Goal: Transaction & Acquisition: Purchase product/service

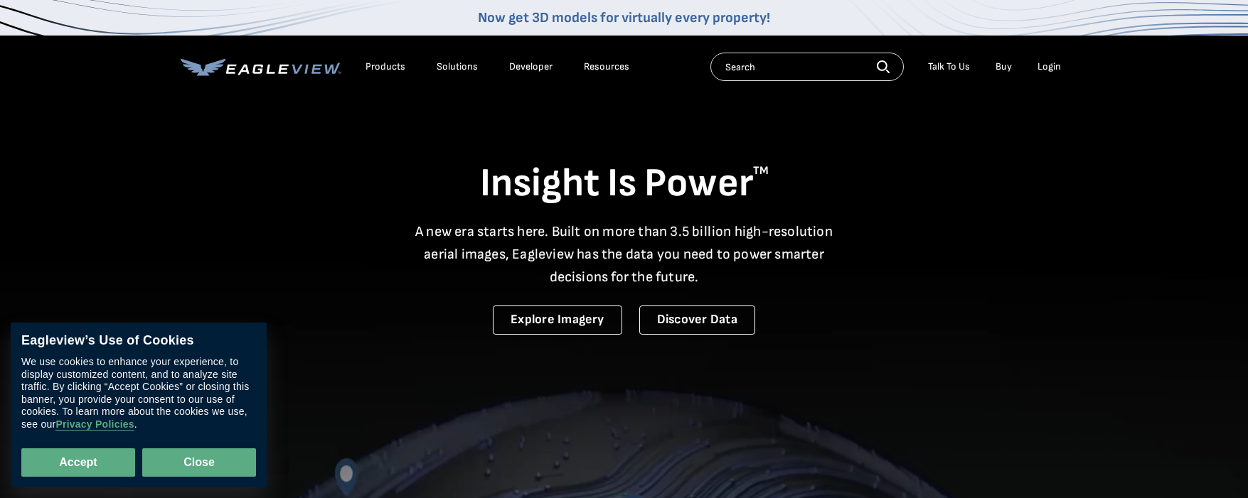
click at [200, 473] on button "Close" at bounding box center [199, 463] width 114 height 28
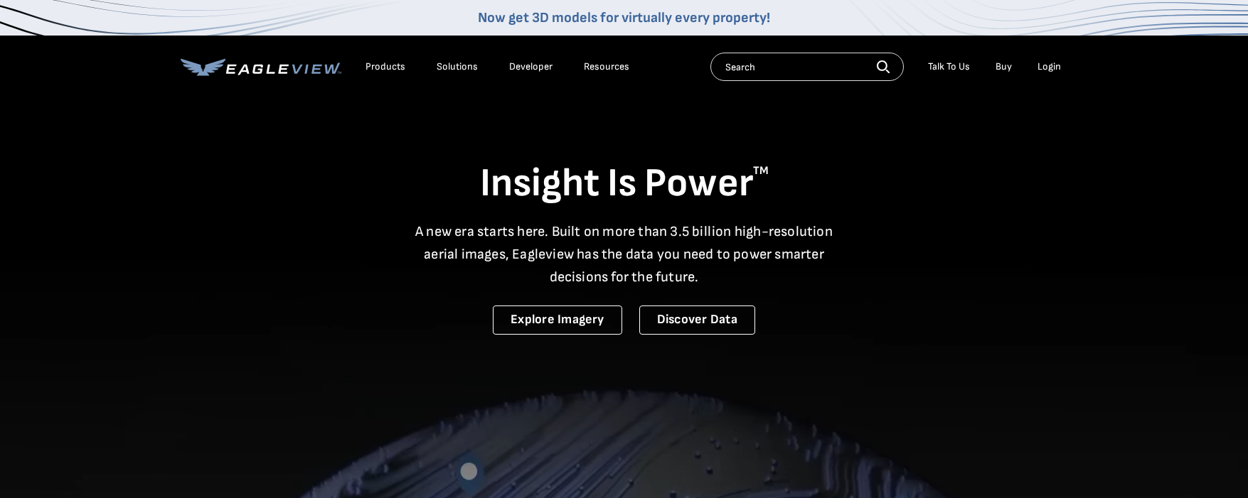
click at [782, 74] on input "text" at bounding box center [806, 67] width 193 height 28
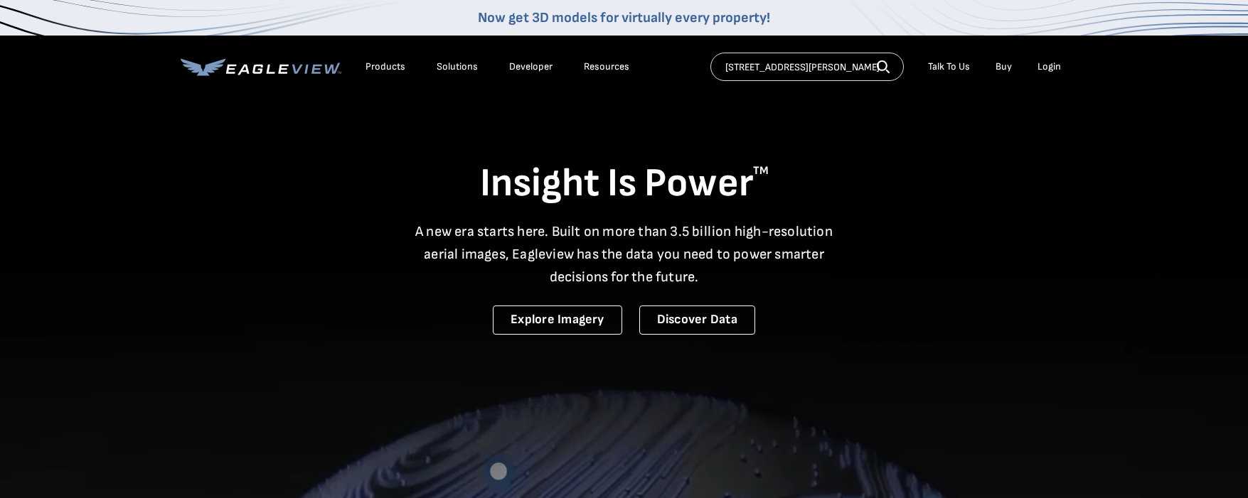
type input "4720 napier rd canton mi"
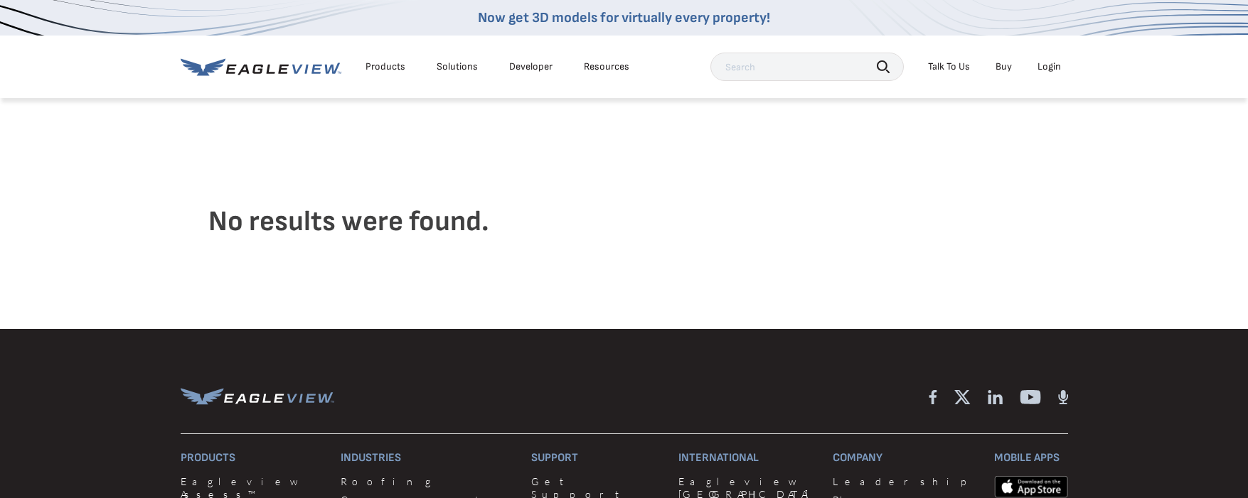
click at [384, 65] on div "Products" at bounding box center [385, 66] width 40 height 13
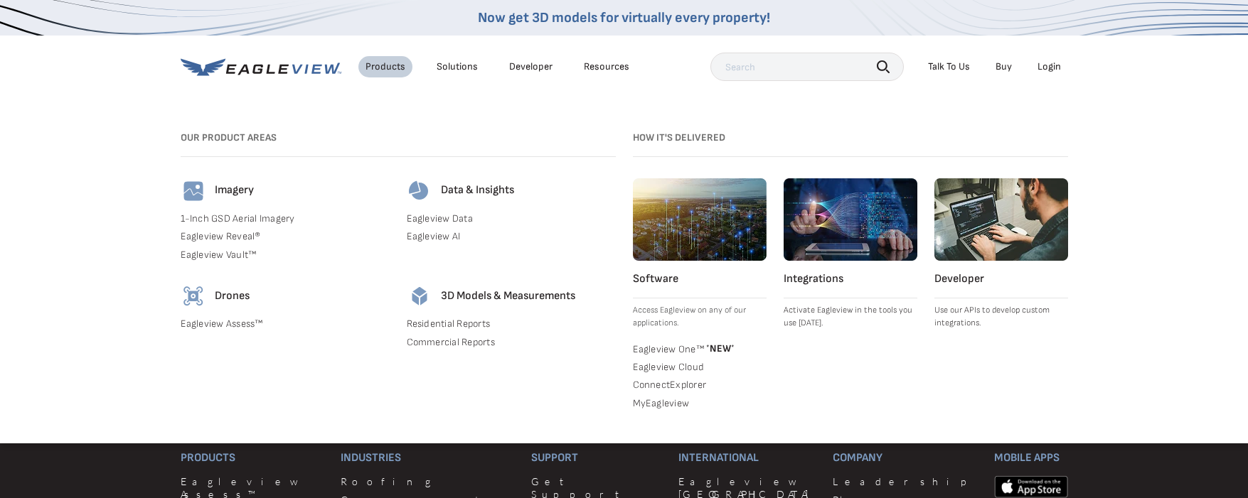
click at [453, 324] on link "Residential Reports" at bounding box center [511, 324] width 209 height 13
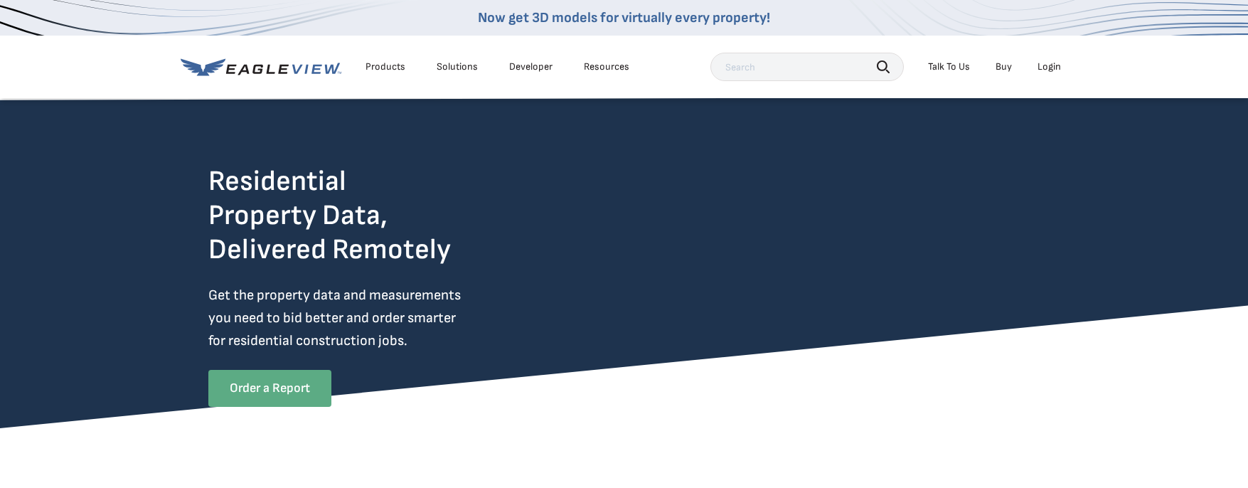
click at [278, 383] on link "Order a Report" at bounding box center [269, 388] width 123 height 37
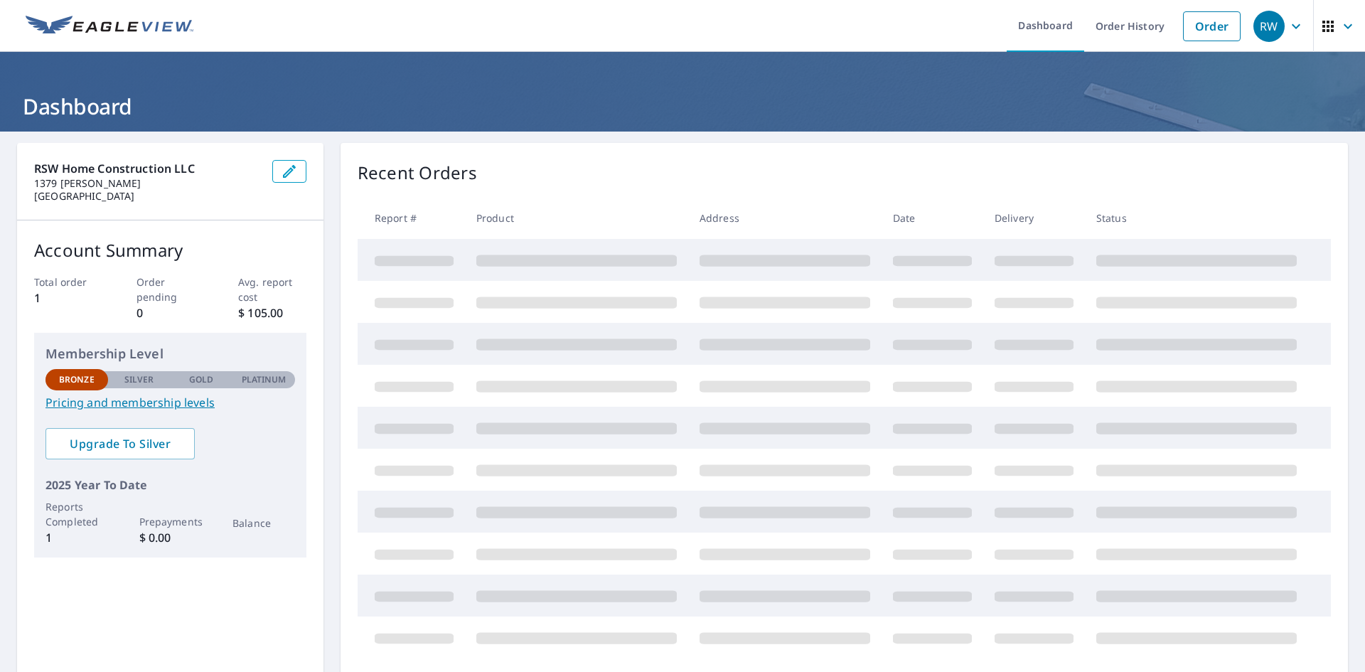
click at [556, 164] on div "Recent Orders" at bounding box center [844, 173] width 973 height 26
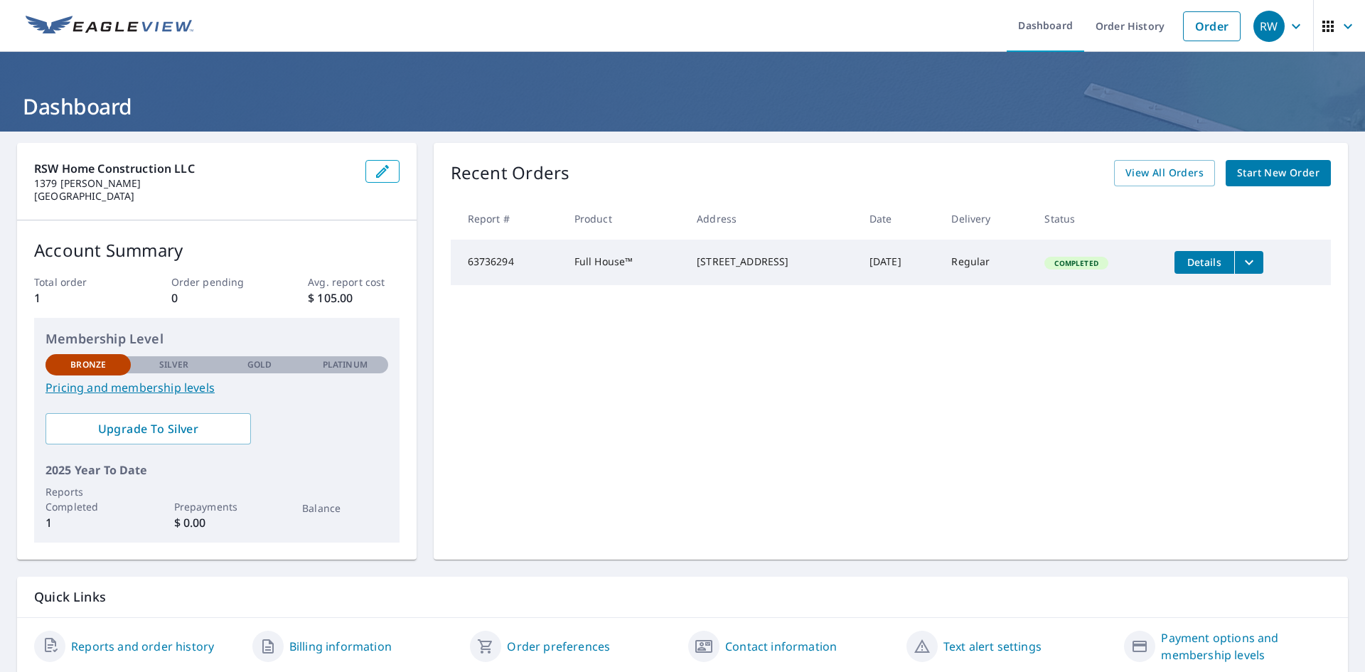
click at [646, 218] on th "Product" at bounding box center [624, 219] width 122 height 42
click at [1248, 174] on span "Start New Order" at bounding box center [1278, 173] width 82 height 18
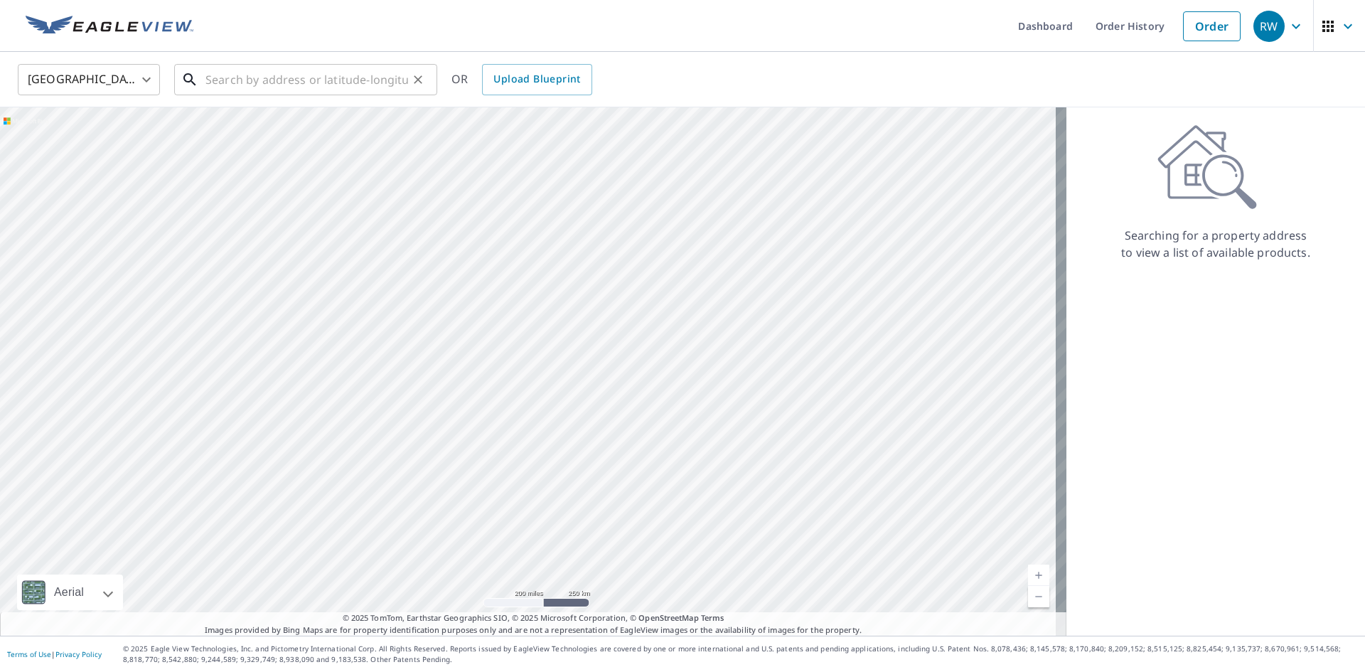
click at [307, 83] on input "text" at bounding box center [306, 80] width 203 height 40
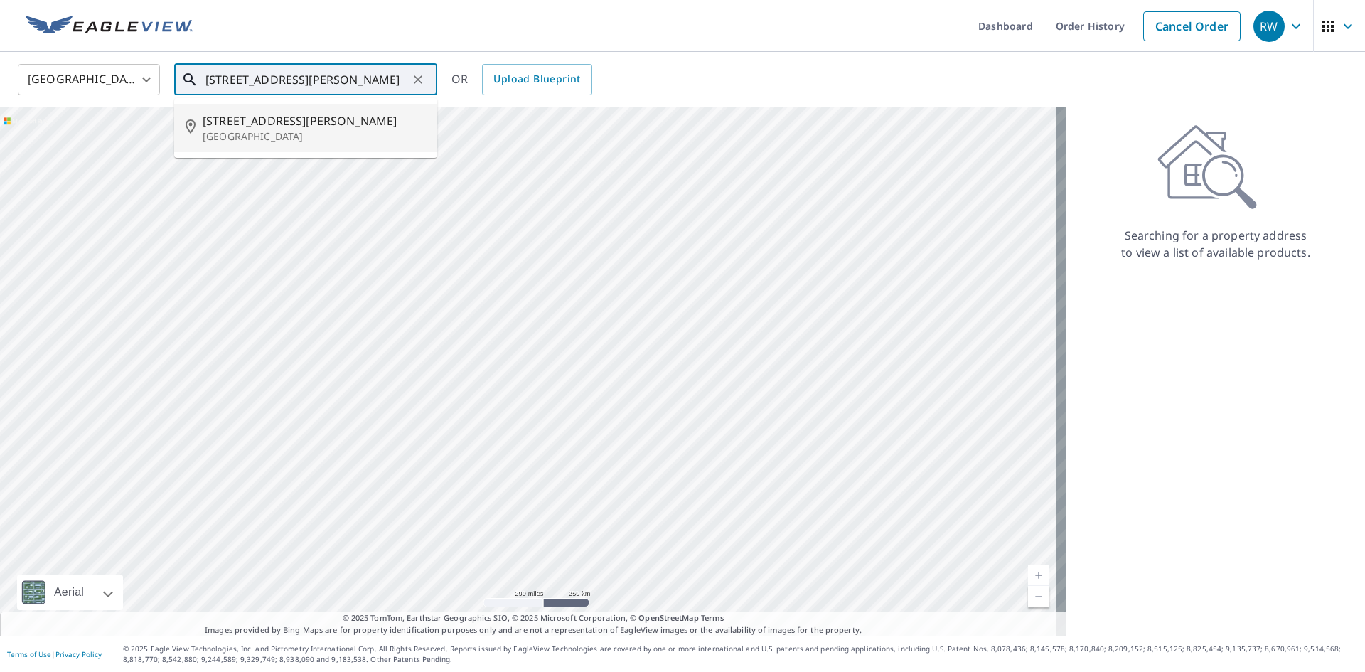
click at [264, 122] on span "[STREET_ADDRESS][PERSON_NAME]" at bounding box center [314, 120] width 223 height 17
type input "[STREET_ADDRESS][PERSON_NAME]"
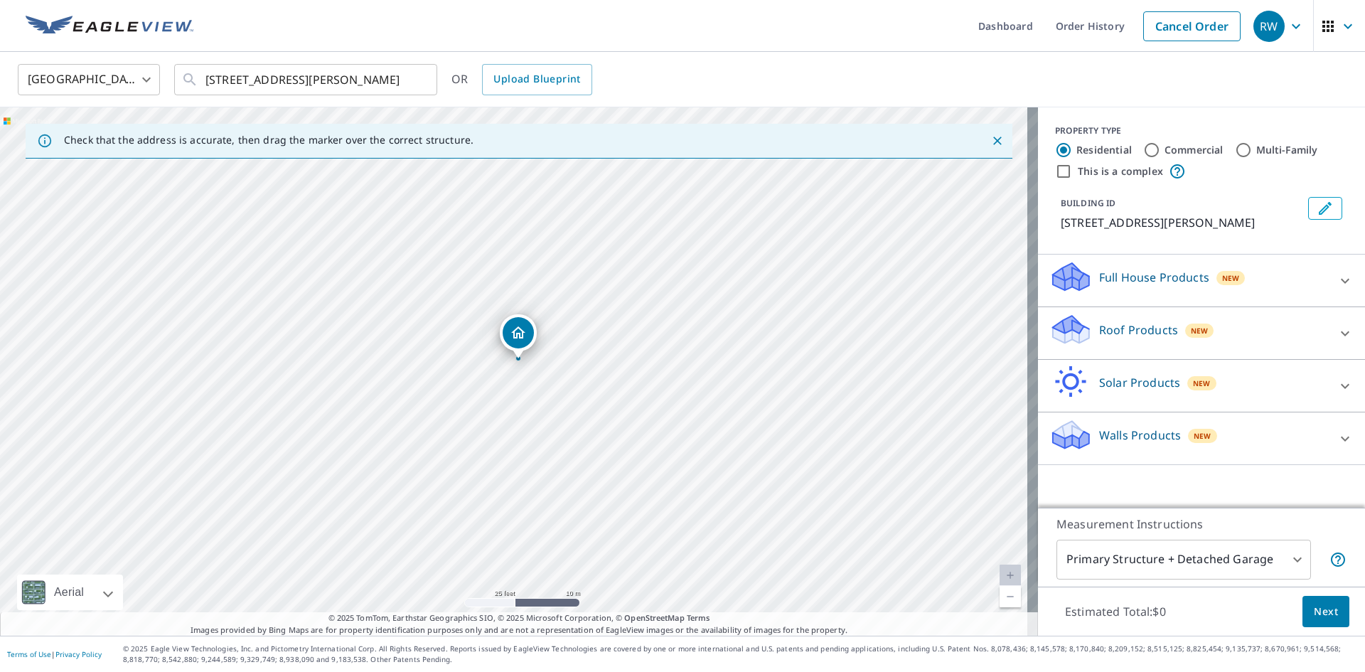
drag, startPoint x: 516, startPoint y: 509, endPoint x: 520, endPoint y: 498, distance: 11.5
click at [520, 498] on div "[STREET_ADDRESS][PERSON_NAME]" at bounding box center [519, 371] width 1038 height 528
drag, startPoint x: 601, startPoint y: 403, endPoint x: 466, endPoint y: 400, distance: 135.1
click at [466, 400] on div "[STREET_ADDRESS][PERSON_NAME]" at bounding box center [519, 371] width 1038 height 528
drag, startPoint x: 436, startPoint y: 352, endPoint x: 458, endPoint y: 439, distance: 89.5
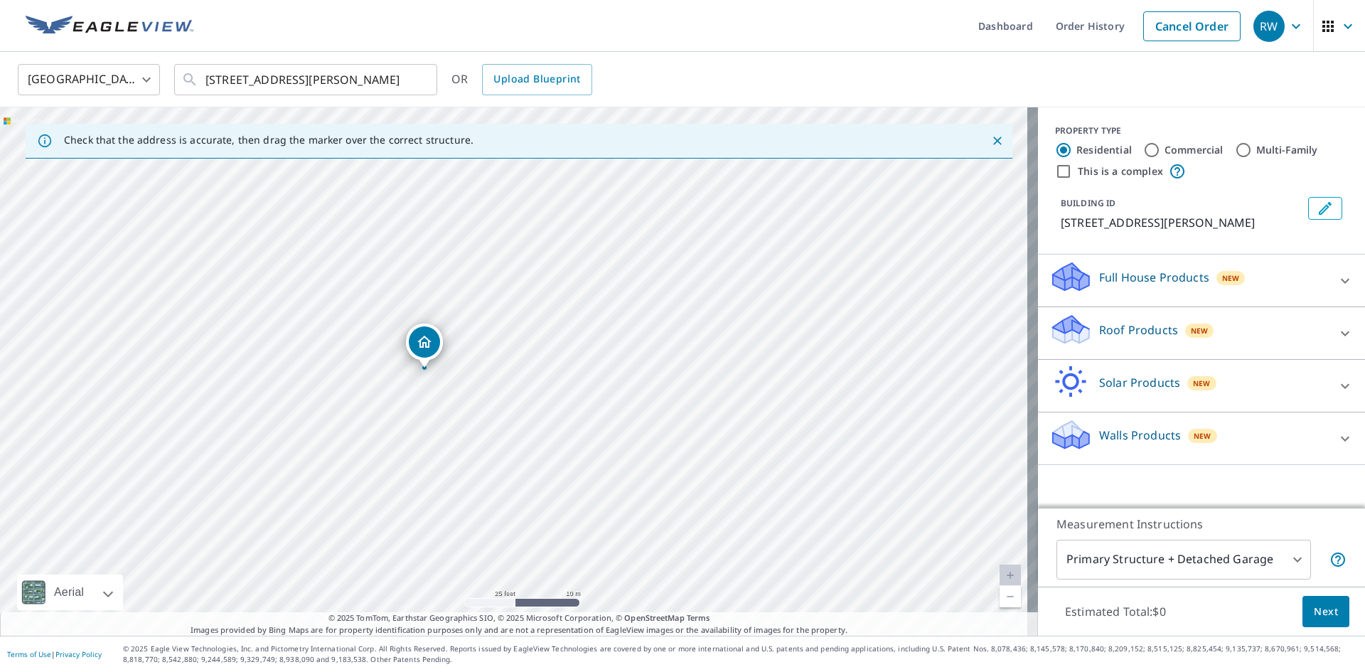
click at [458, 439] on div "[STREET_ADDRESS][PERSON_NAME]" at bounding box center [519, 371] width 1038 height 528
click at [434, 370] on div "[STREET_ADDRESS][PERSON_NAME]" at bounding box center [519, 371] width 1038 height 528
click at [502, 382] on div "[STREET_ADDRESS][PERSON_NAME]" at bounding box center [519, 371] width 1038 height 528
drag, startPoint x: 495, startPoint y: 441, endPoint x: 542, endPoint y: 333, distance: 117.8
click at [542, 333] on div "[STREET_ADDRESS][PERSON_NAME]" at bounding box center [519, 371] width 1038 height 528
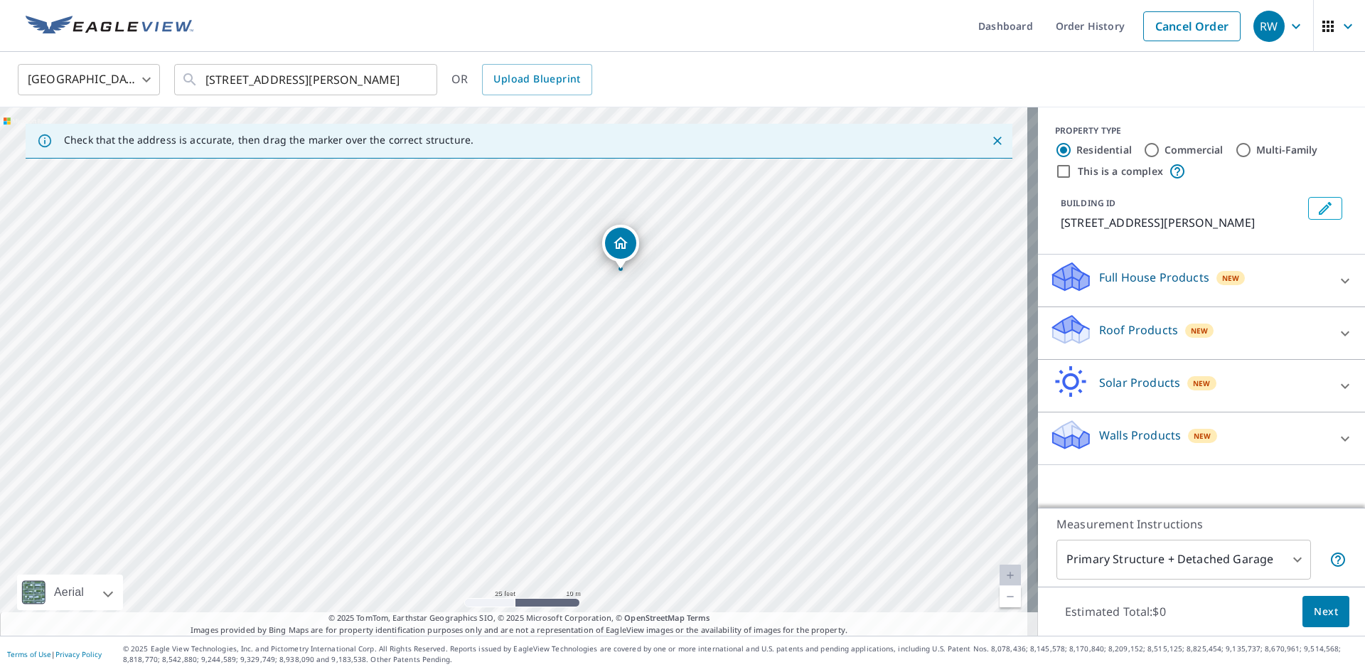
drag, startPoint x: 378, startPoint y: 271, endPoint x: 439, endPoint y: 284, distance: 62.6
click at [439, 284] on div "[STREET_ADDRESS][PERSON_NAME]" at bounding box center [519, 371] width 1038 height 528
drag, startPoint x: 515, startPoint y: 348, endPoint x: 312, endPoint y: 351, distance: 203.4
click at [1271, 276] on div "Full House Products New" at bounding box center [1188, 280] width 279 height 41
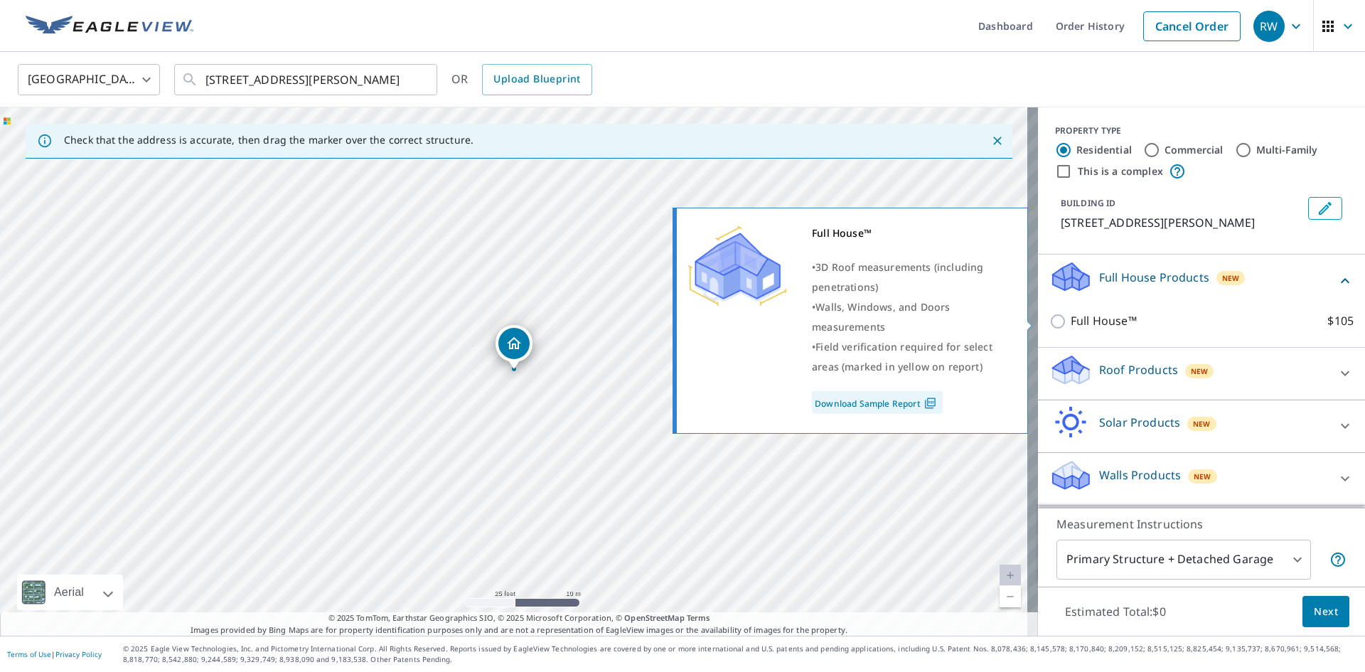
click at [1093, 322] on p "Full House™" at bounding box center [1104, 321] width 66 height 18
click at [1071, 322] on input "Full House™ $105" at bounding box center [1059, 321] width 21 height 17
checkbox input "true"
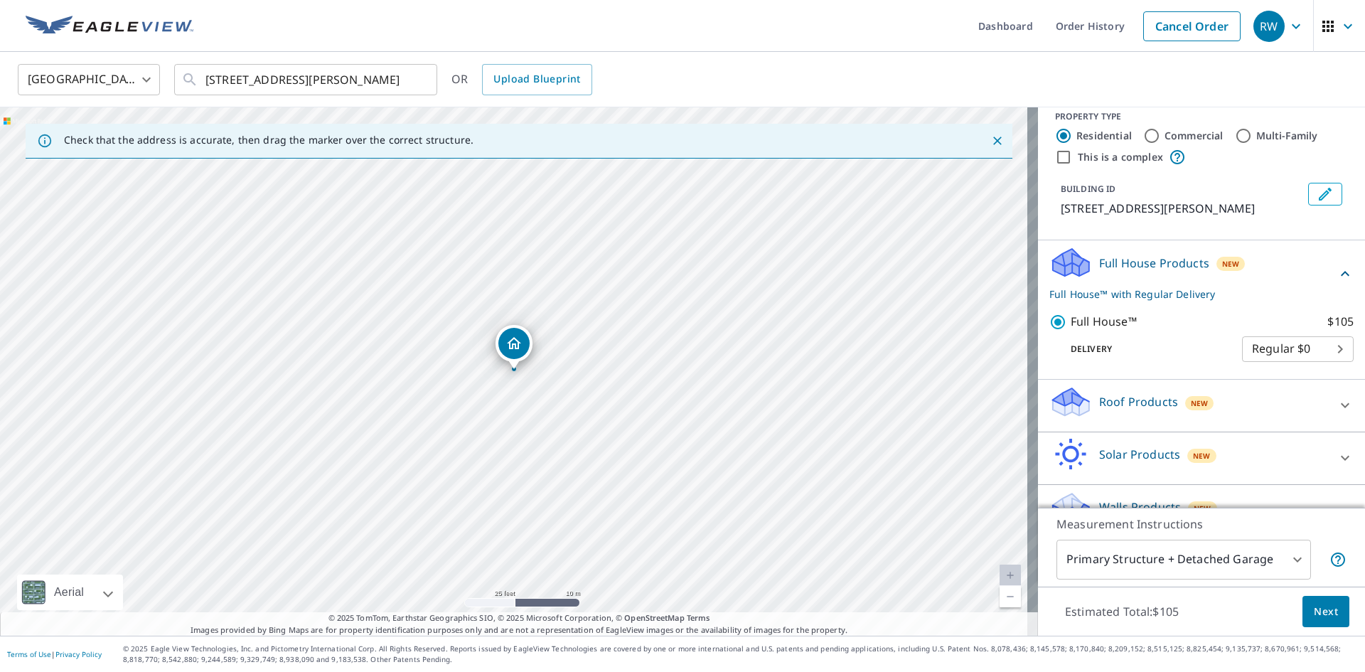
scroll to position [44, 0]
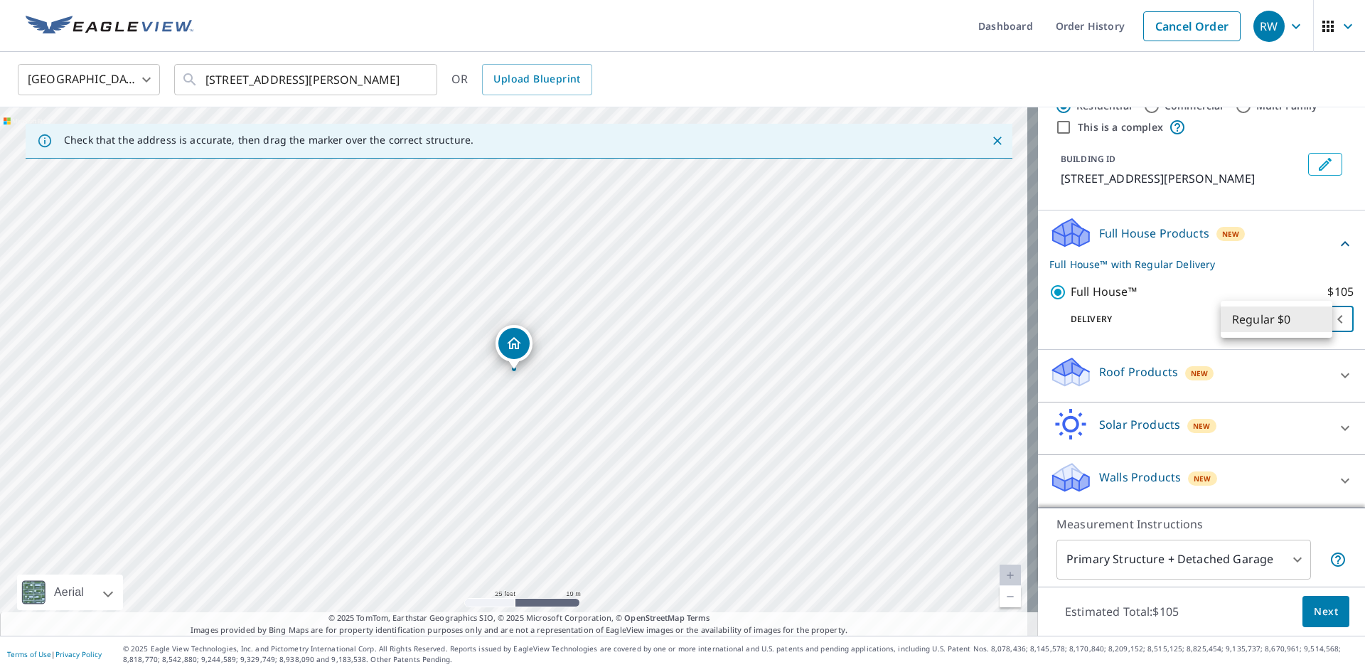
click at [1300, 318] on body "RW RW Dashboard Order History Cancel Order RW [GEOGRAPHIC_DATA] [GEOGRAPHIC_DAT…" at bounding box center [682, 336] width 1365 height 672
click at [1311, 317] on li "Regular $0" at bounding box center [1277, 319] width 112 height 26
click at [1248, 557] on body "RW RW Dashboard Order History Cancel Order RW [GEOGRAPHIC_DATA] [GEOGRAPHIC_DAT…" at bounding box center [682, 336] width 1365 height 672
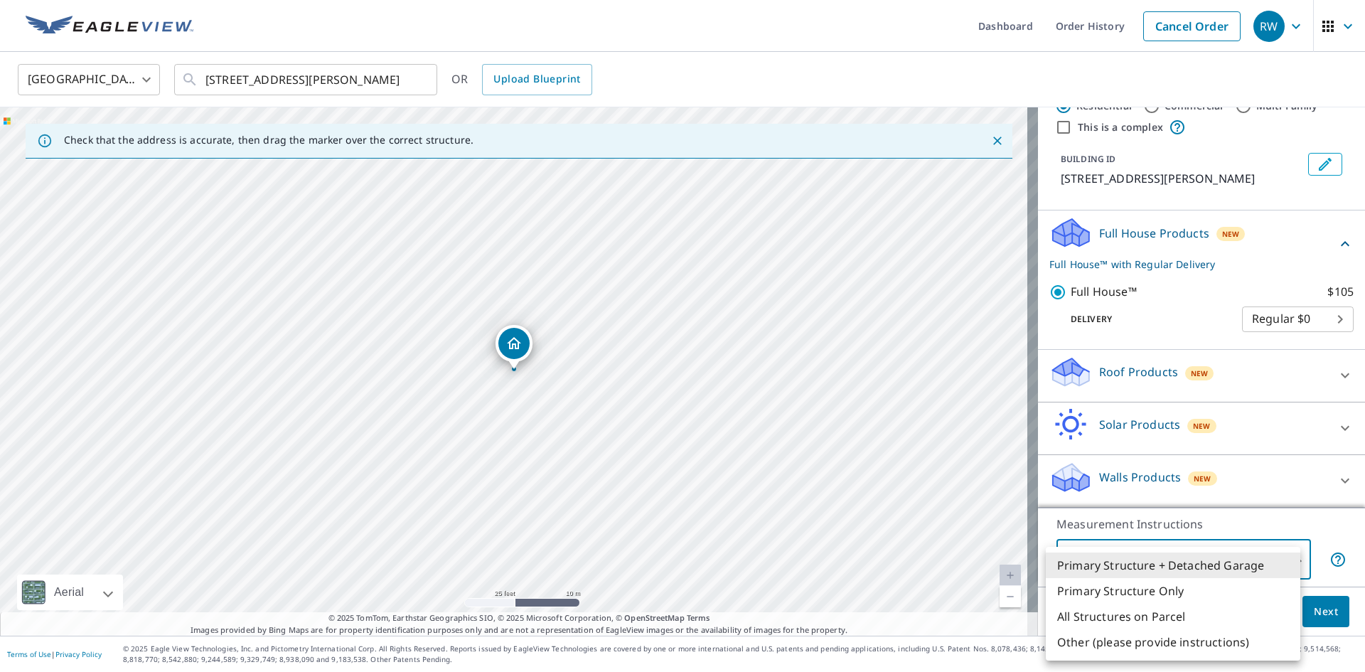
click at [1210, 570] on li "Primary Structure + Detached Garage" at bounding box center [1173, 565] width 255 height 26
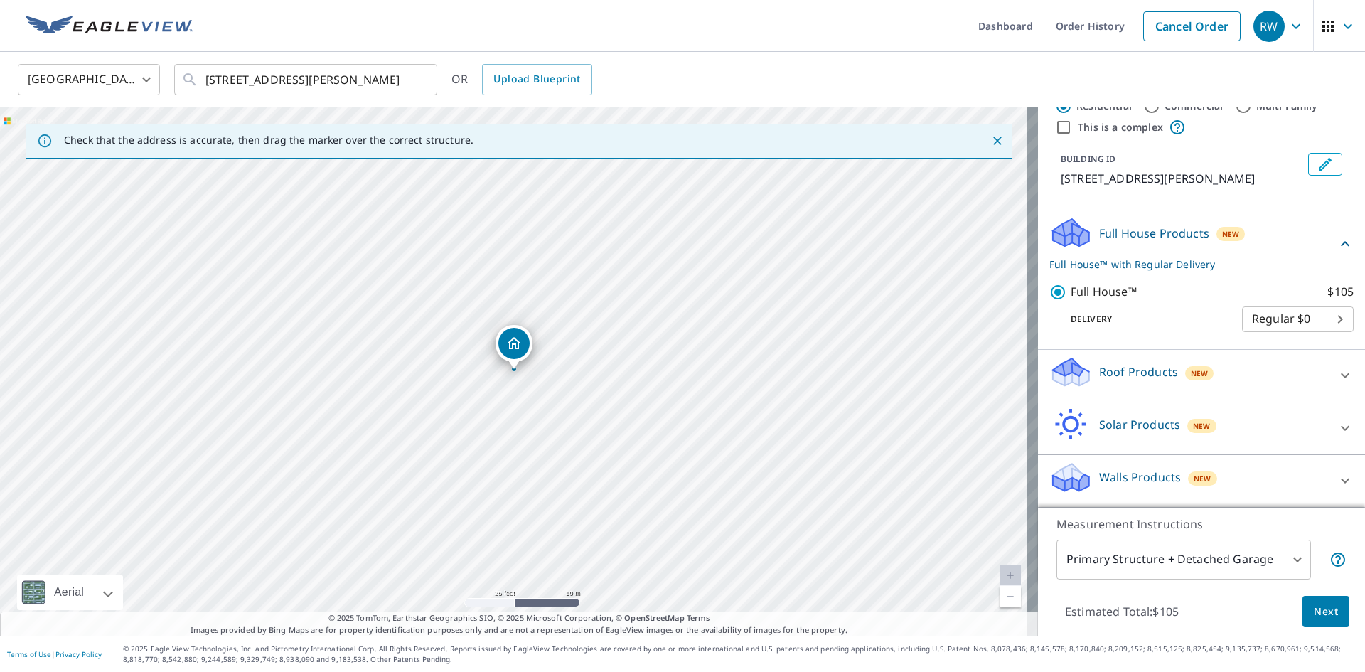
click at [1226, 528] on p "Measurement Instructions" at bounding box center [1202, 523] width 290 height 17
click at [1274, 481] on div "Walls Products New" at bounding box center [1188, 481] width 279 height 41
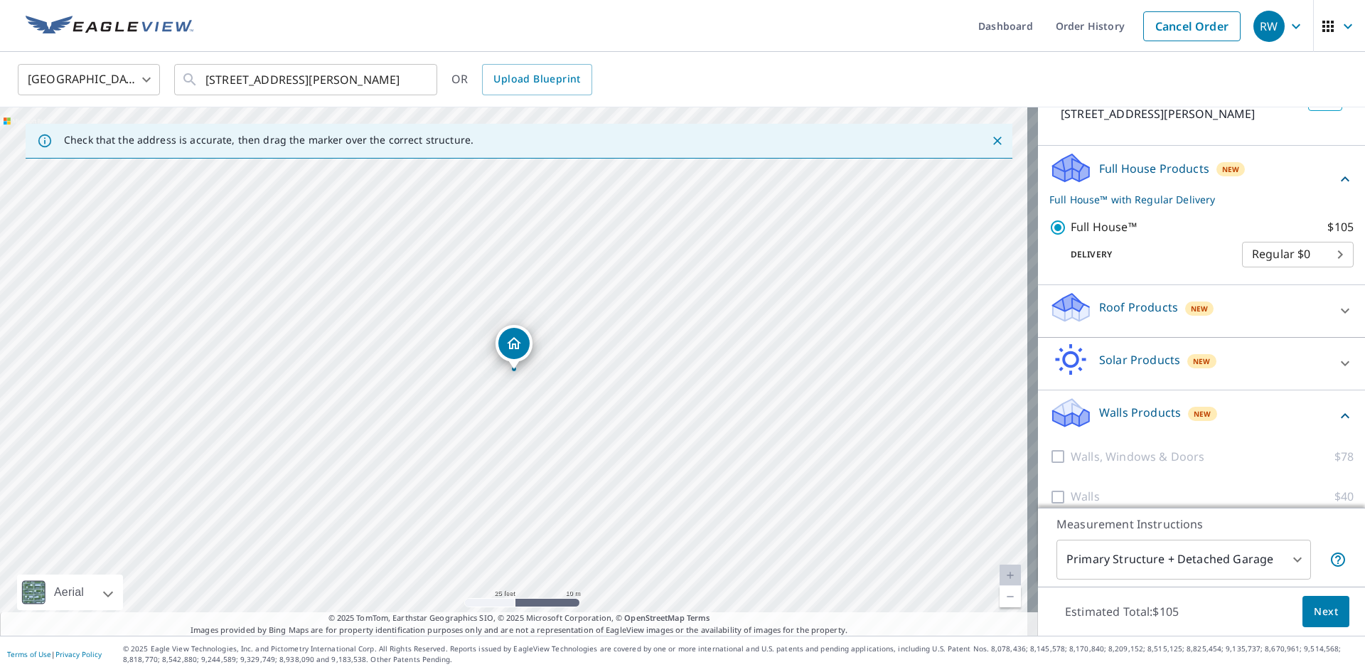
scroll to position [124, 0]
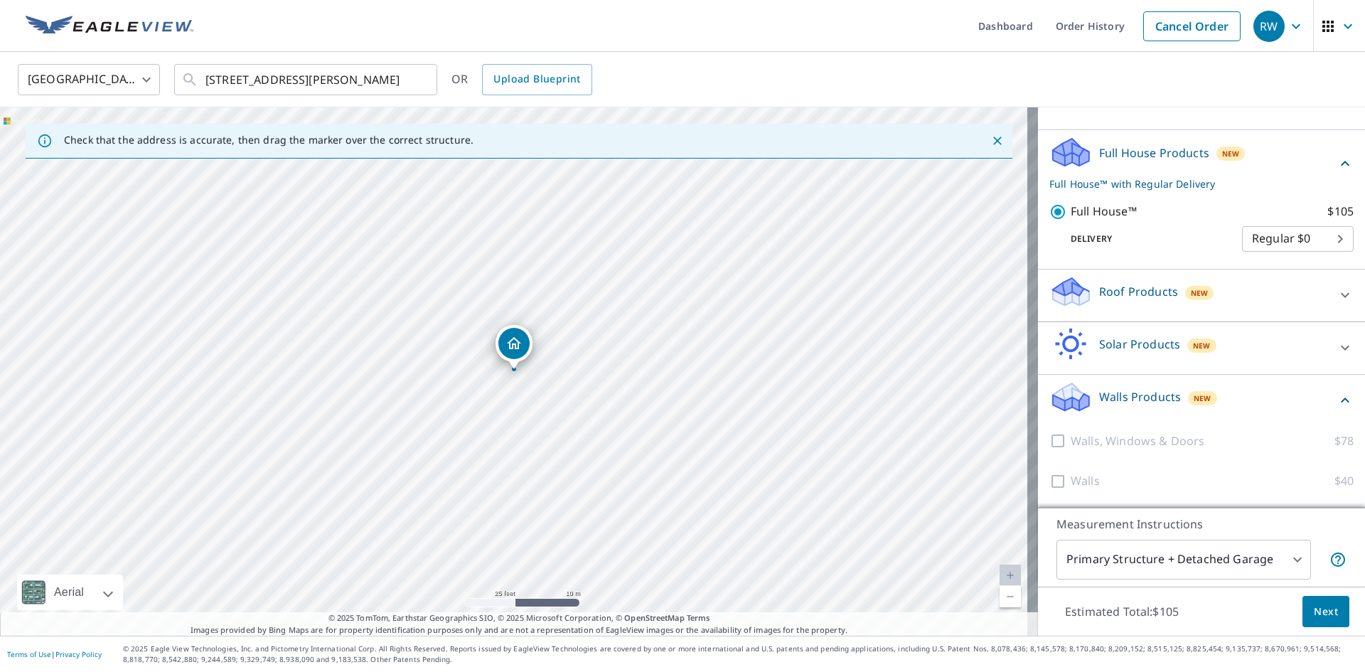
click at [1236, 343] on div "Solar Products New" at bounding box center [1188, 348] width 279 height 41
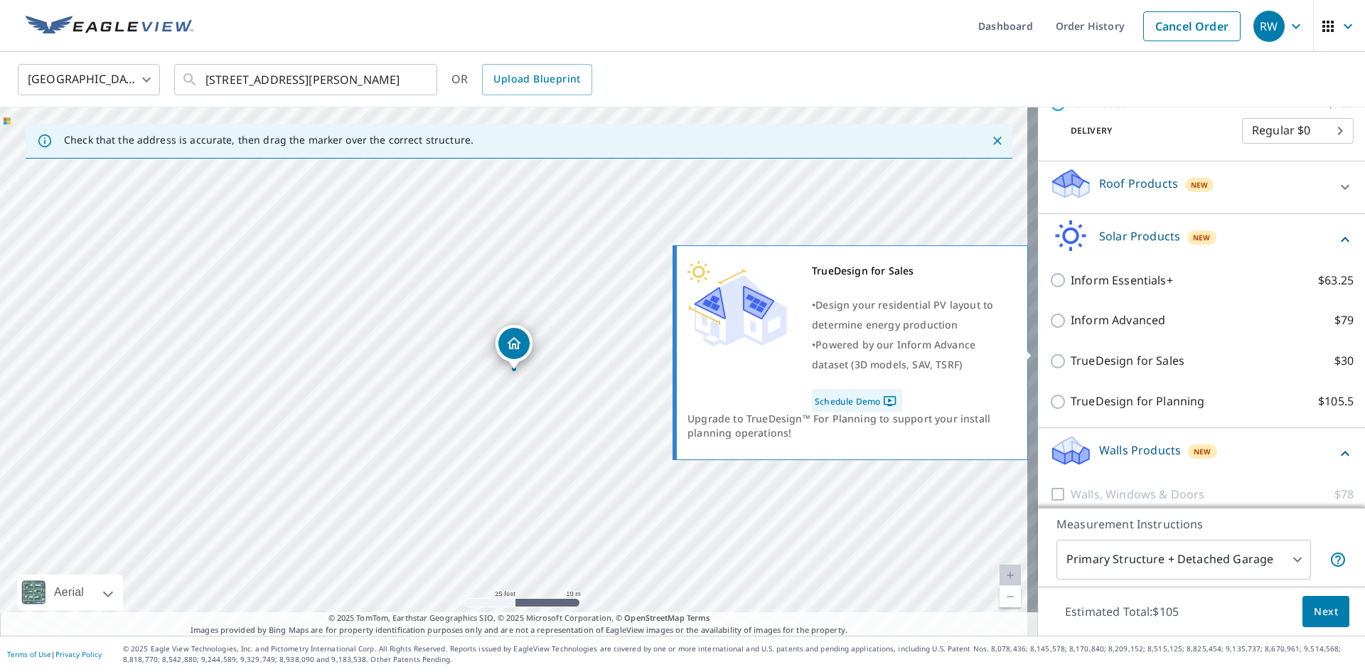
scroll to position [243, 0]
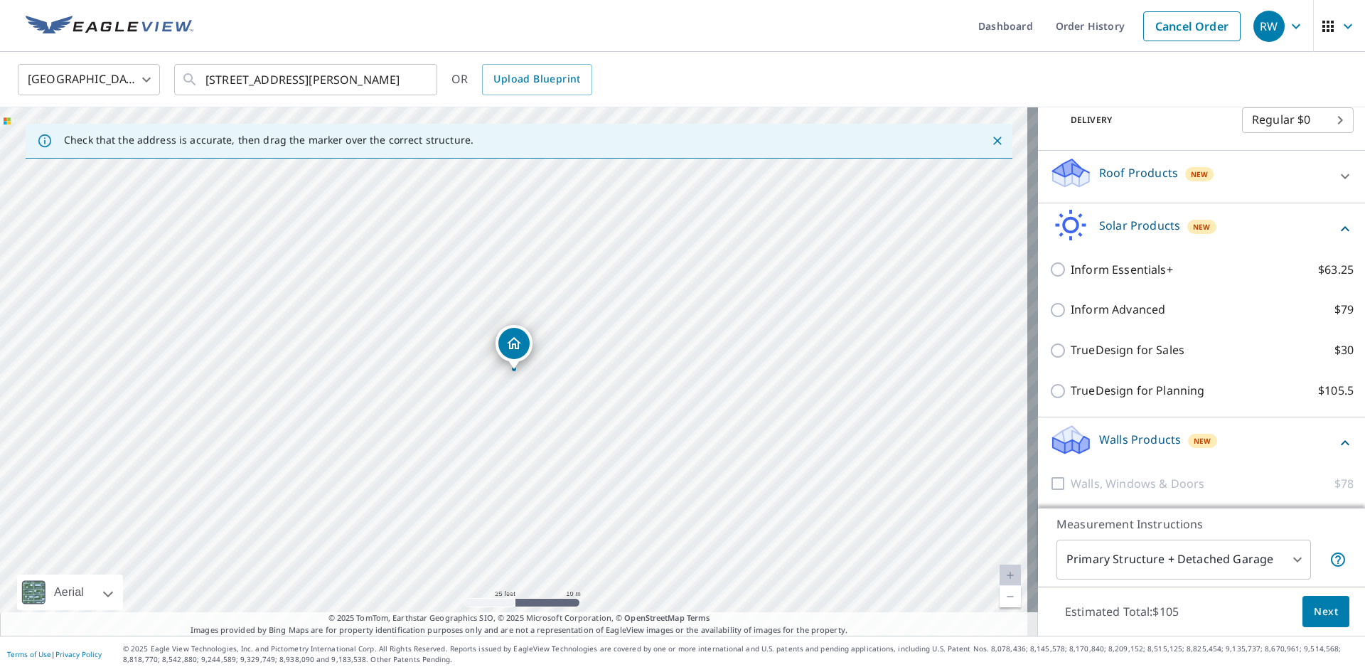
click at [1253, 230] on div "Solar Products New" at bounding box center [1192, 229] width 287 height 41
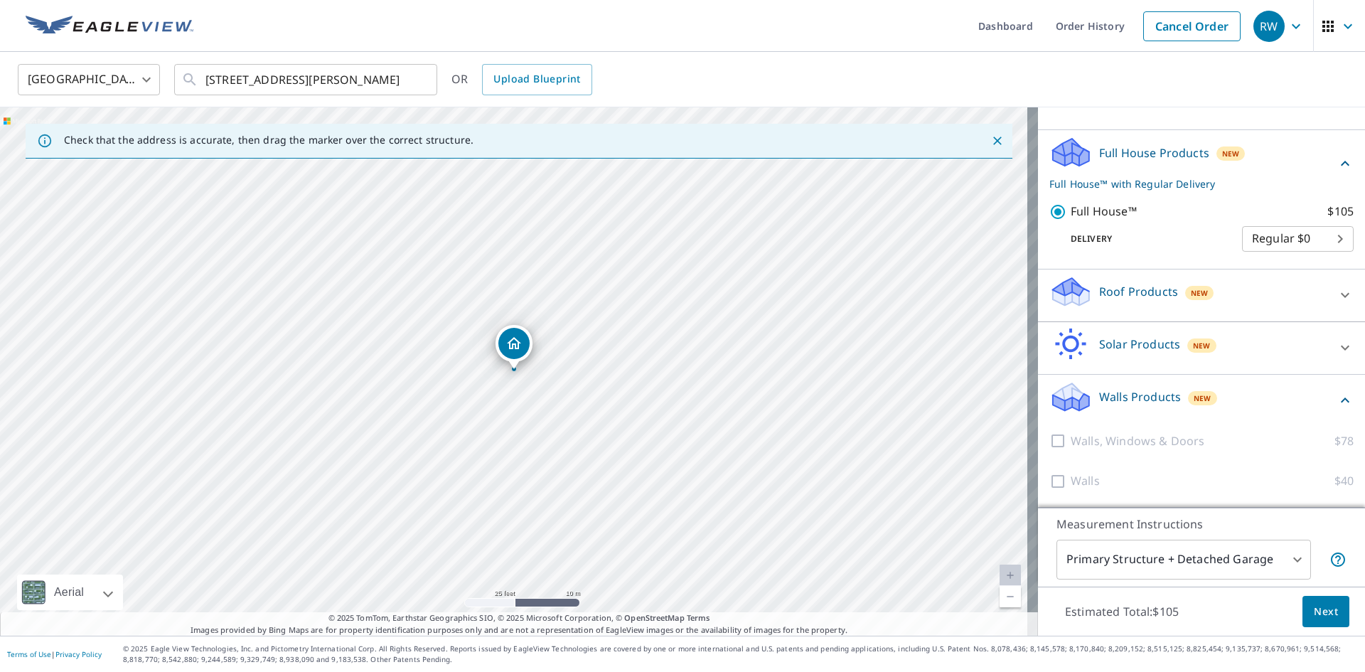
scroll to position [124, 0]
click at [1254, 403] on div "Walls Products New" at bounding box center [1192, 400] width 287 height 41
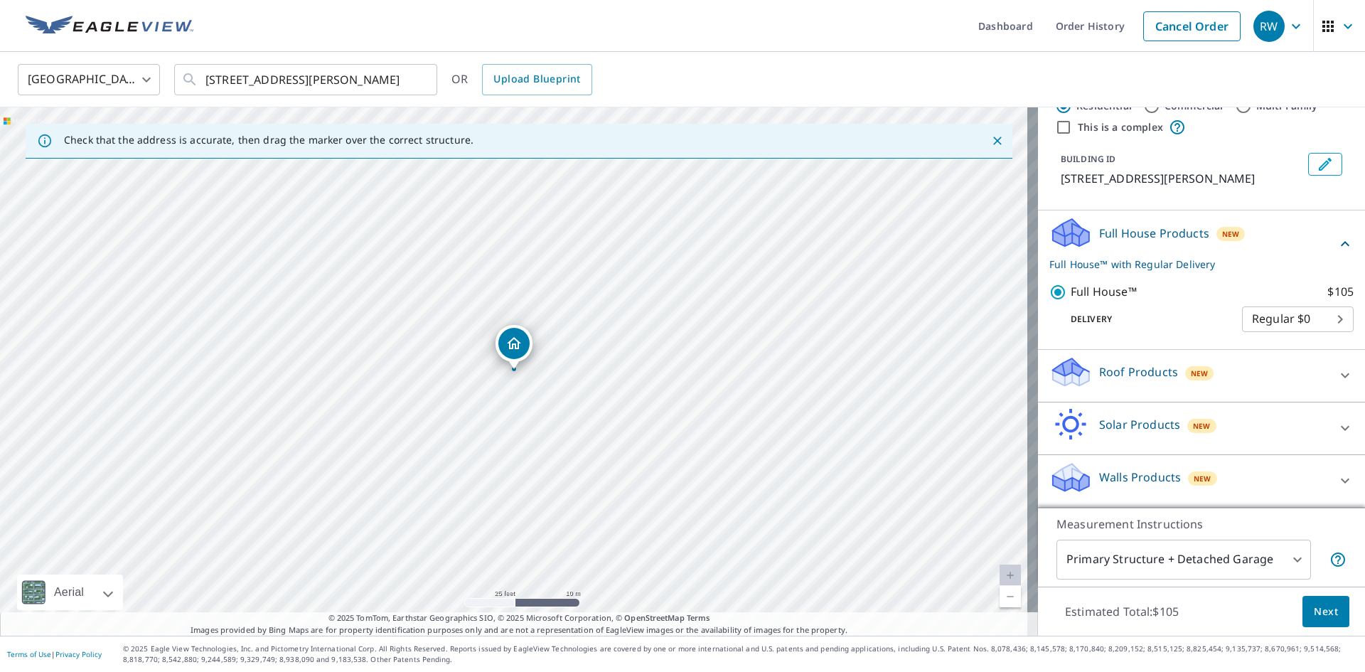
scroll to position [44, 0]
click at [1314, 609] on span "Next" at bounding box center [1326, 612] width 24 height 18
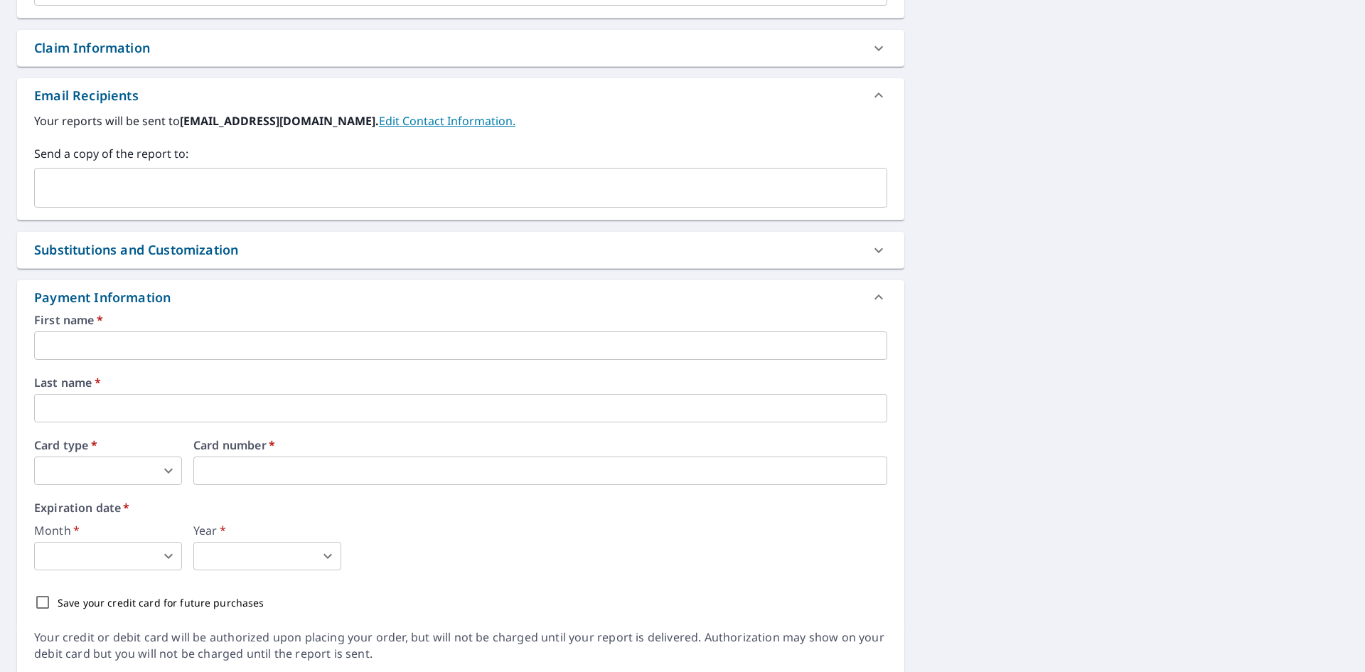
scroll to position [536, 0]
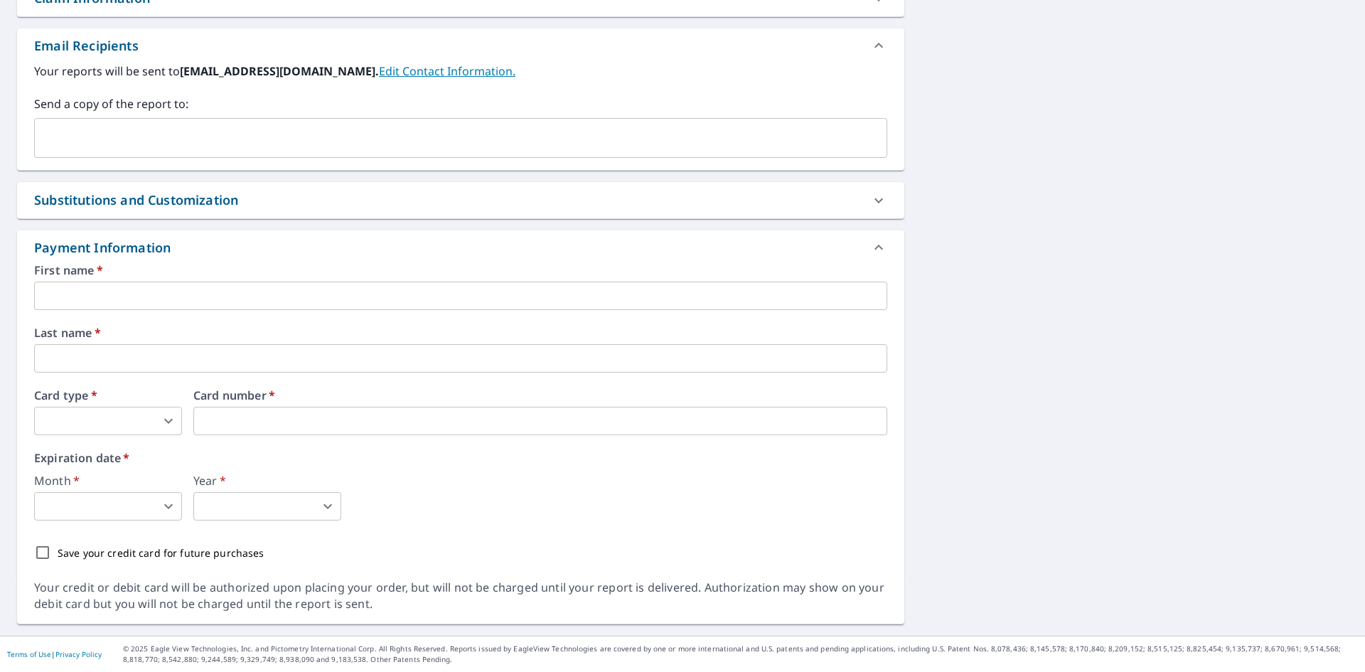
click at [123, 292] on input "text" at bounding box center [460, 296] width 853 height 28
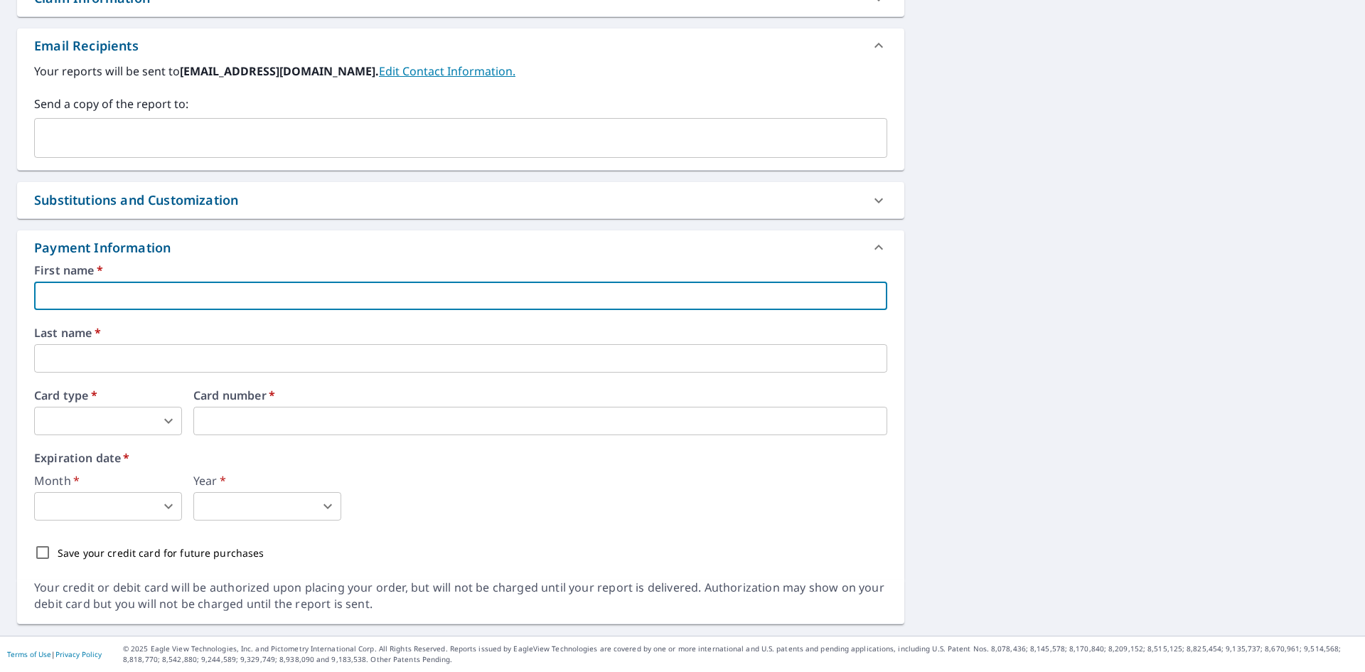
type input "[PERSON_NAME]"
click at [137, 349] on input "text" at bounding box center [460, 358] width 853 height 28
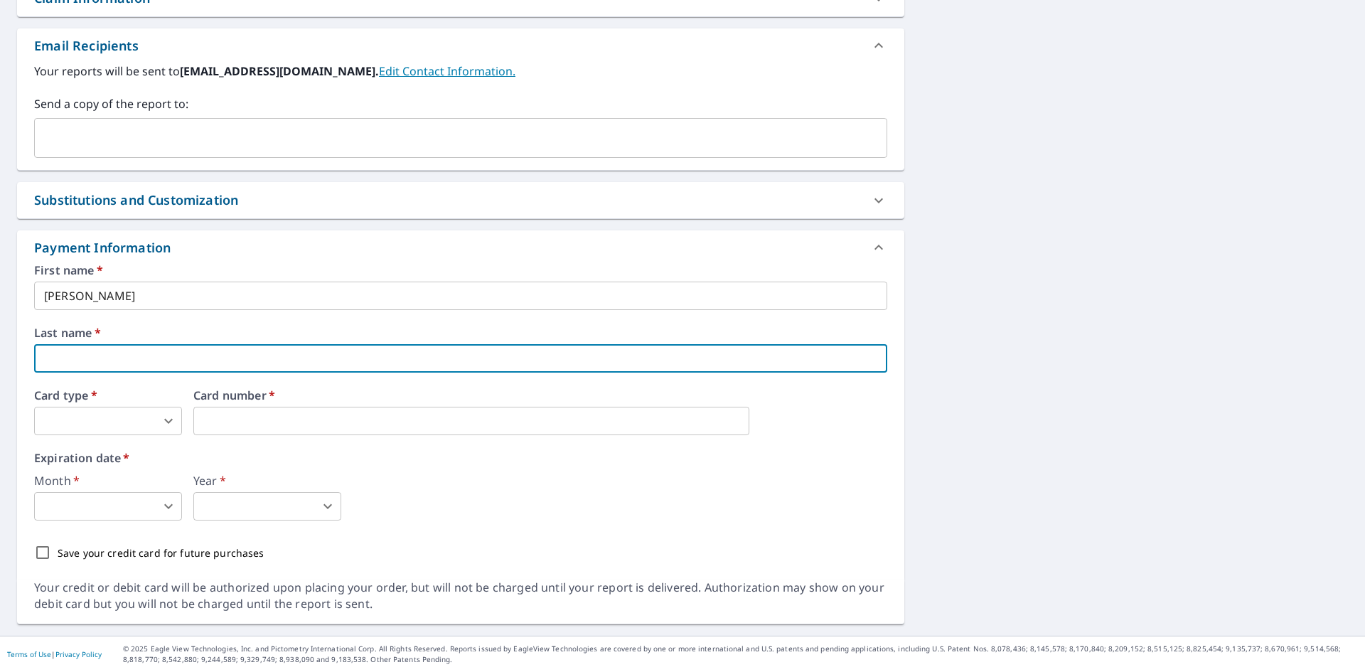
type input "[PERSON_NAME]"
click at [110, 418] on body "RW RW Dashboard Order History Cancel Order RW Dashboard / Finalize Order Finali…" at bounding box center [682, 336] width 1365 height 672
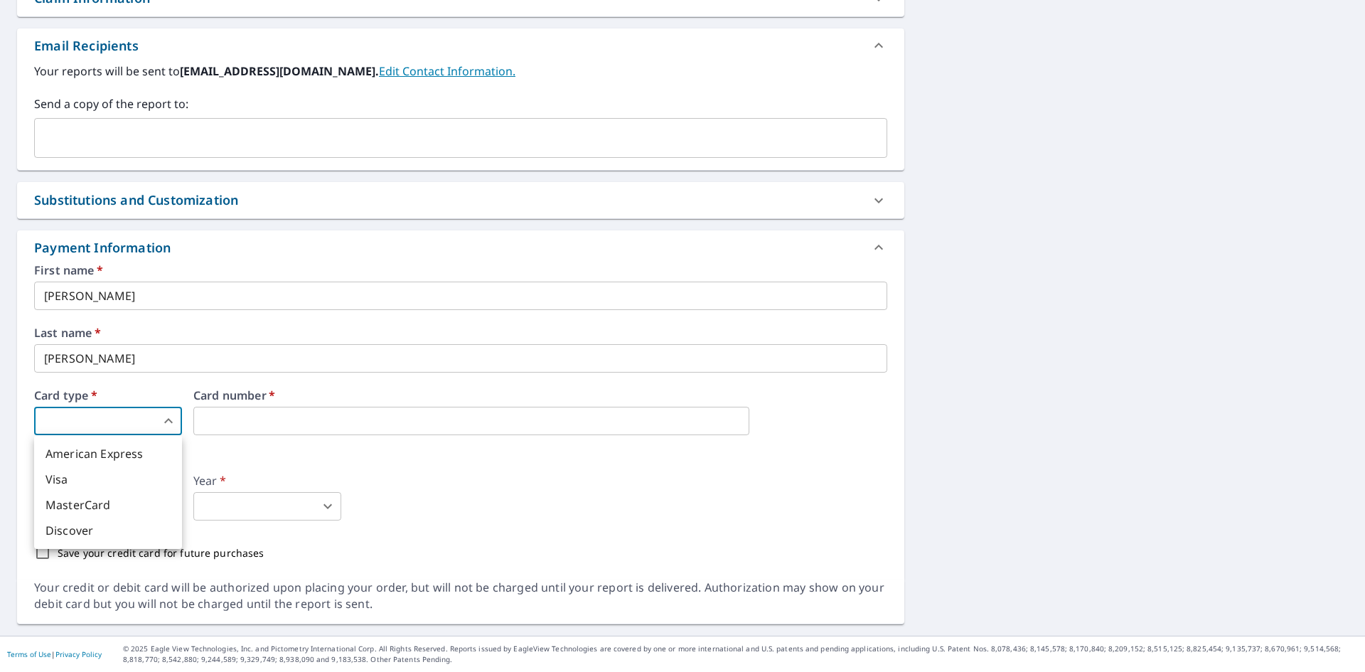
click at [117, 480] on li "Visa" at bounding box center [108, 479] width 148 height 26
type input "2"
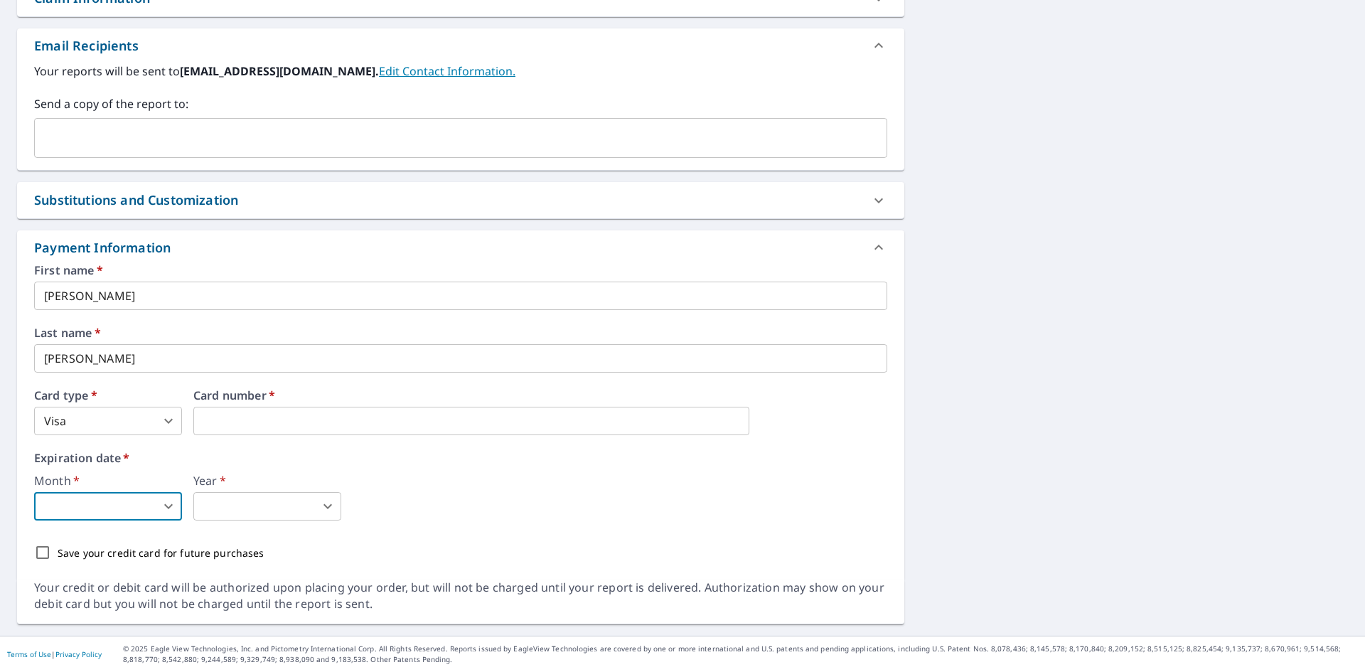
click at [159, 512] on body "RW RW Dashboard Order History Cancel Order RW Dashboard / Finalize Order Finali…" at bounding box center [682, 336] width 1365 height 672
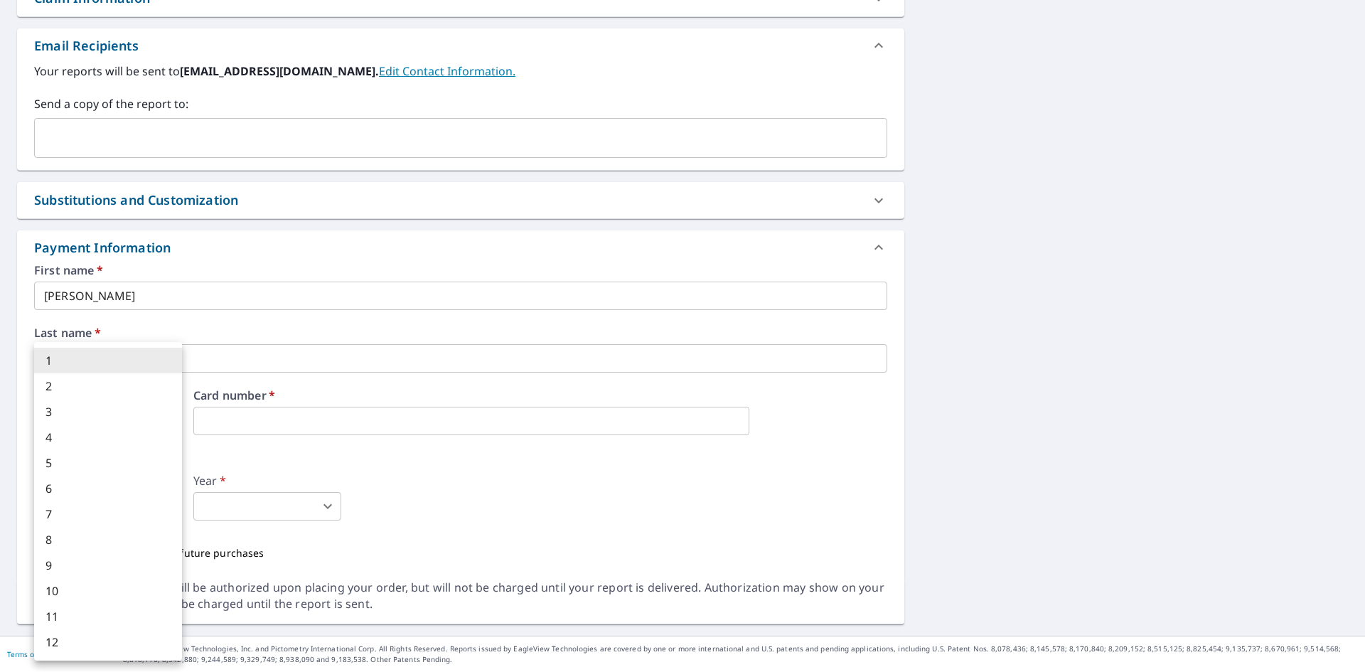
click at [105, 421] on li "3" at bounding box center [108, 412] width 148 height 26
type input "3"
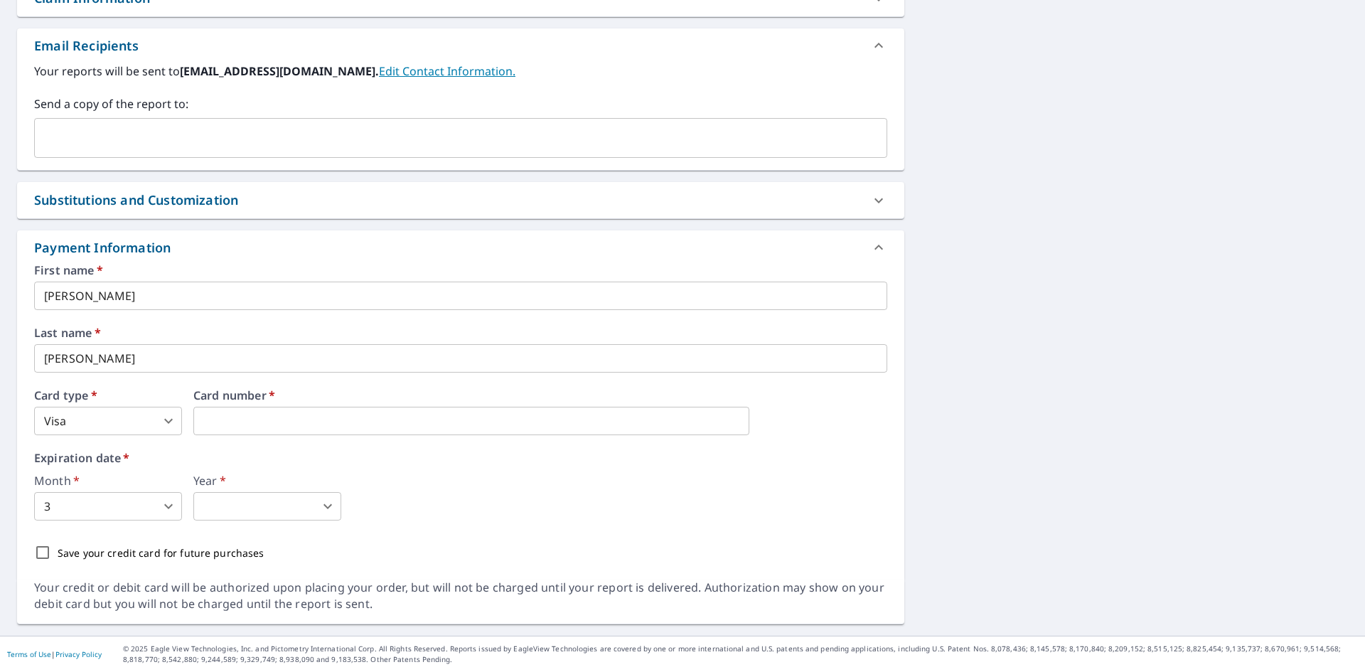
click at [312, 520] on div "First name   * [PERSON_NAME] ​ Last name   * [PERSON_NAME] ​ Card type   * Visa…" at bounding box center [460, 415] width 853 height 303
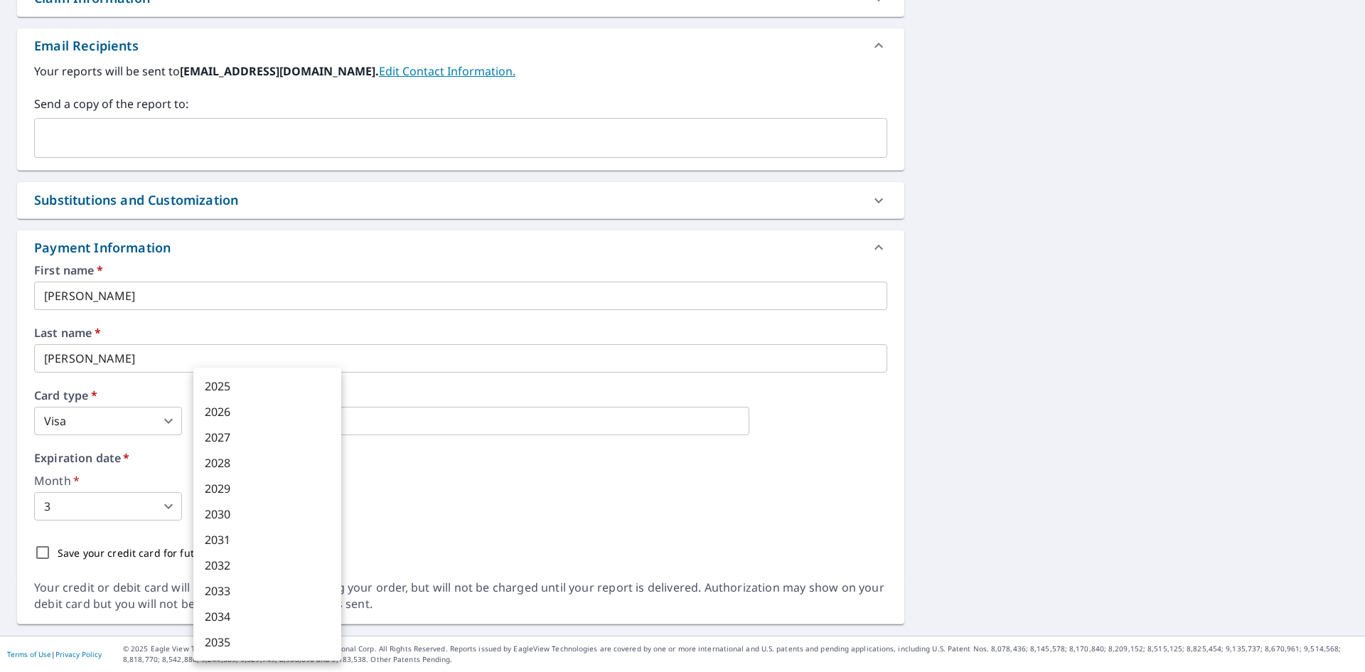
click at [297, 510] on body "RW RW Dashboard Order History Cancel Order RW Dashboard / Finalize Order Finali…" at bounding box center [682, 336] width 1365 height 672
click at [256, 485] on li "2029" at bounding box center [267, 489] width 148 height 26
type input "2029"
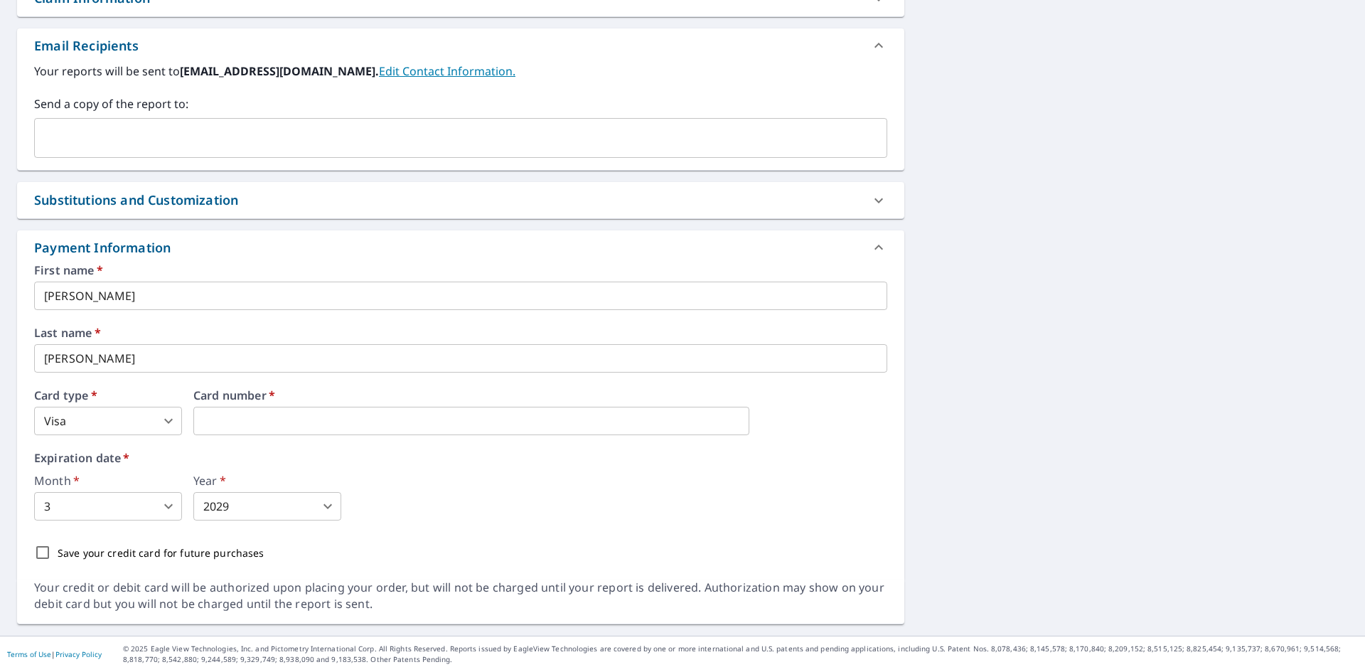
click at [614, 468] on div "Expiration date   * Month   * 3 3 ​ Year   * 2029 2029 ​" at bounding box center [460, 486] width 853 height 68
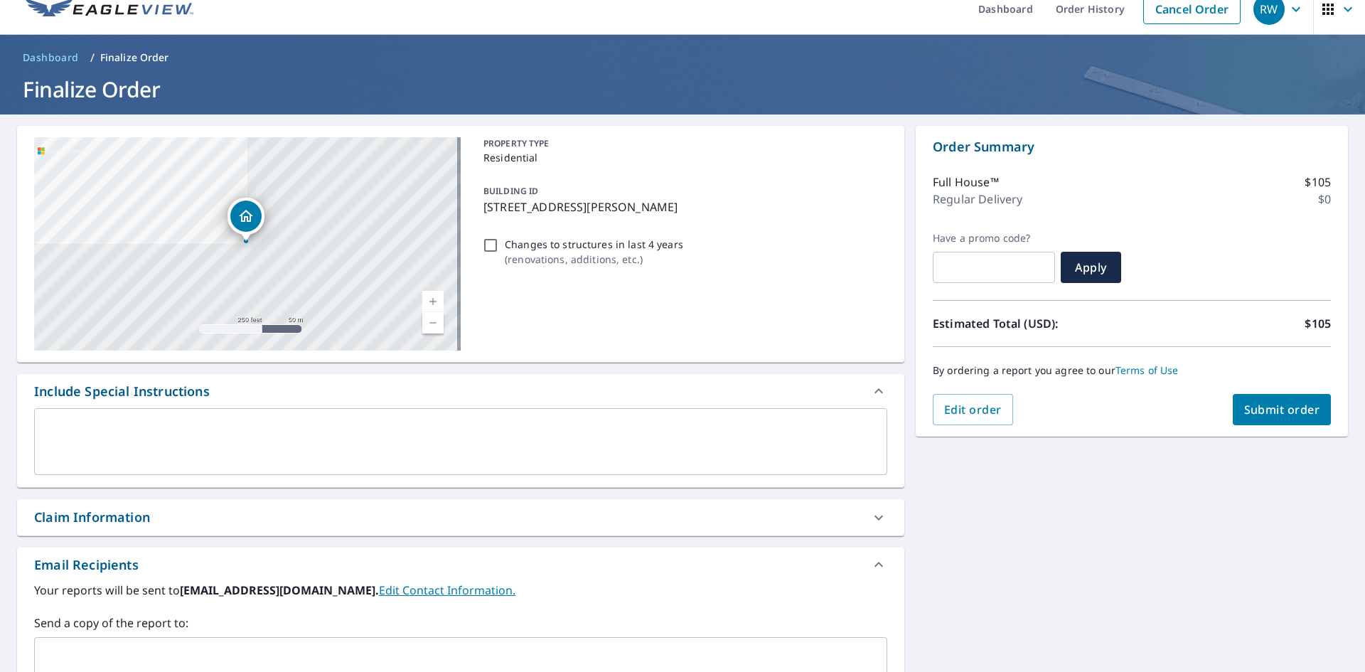
scroll to position [0, 0]
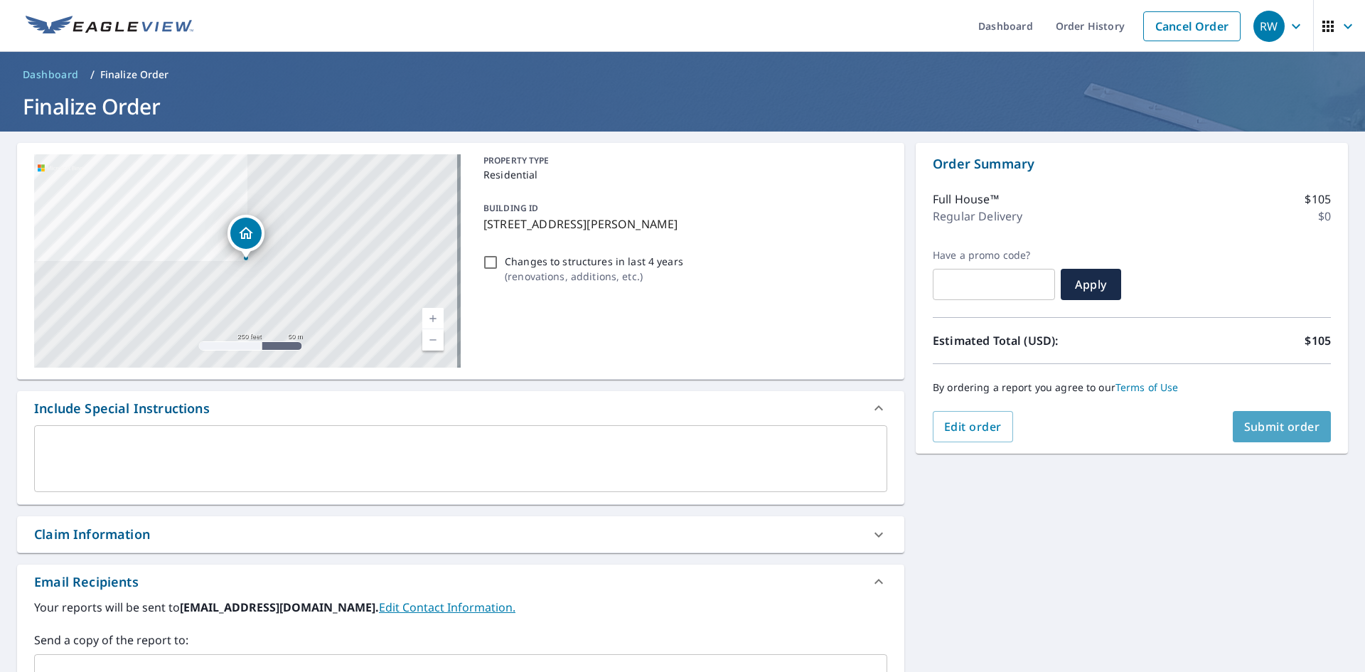
click at [1280, 432] on span "Submit order" at bounding box center [1282, 427] width 76 height 16
